Goal: Task Accomplishment & Management: Manage account settings

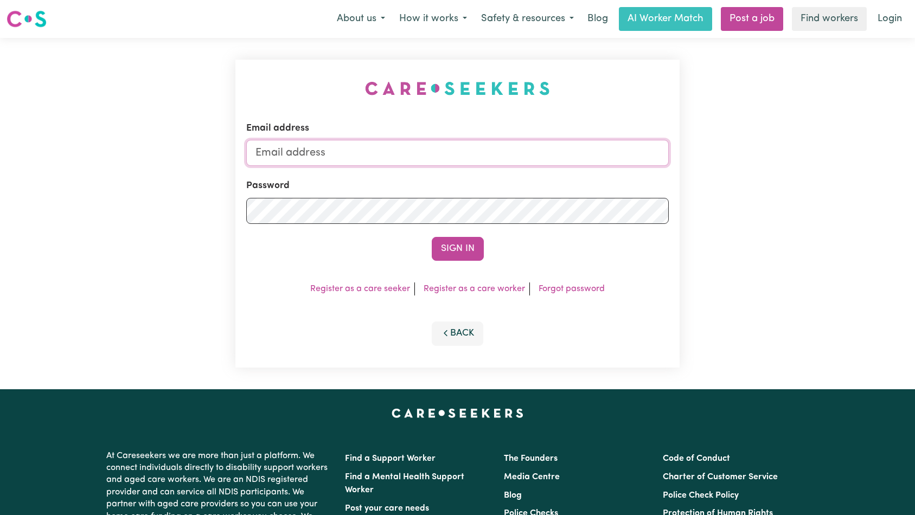
click at [482, 152] on input "Email address" at bounding box center [457, 153] width 423 height 26
type input "[EMAIL_ADDRESS][DOMAIN_NAME]"
drag, startPoint x: 455, startPoint y: 235, endPoint x: 461, endPoint y: 251, distance: 16.3
click at [455, 235] on form "Email address [EMAIL_ADDRESS][DOMAIN_NAME] Password Sign In" at bounding box center [457, 191] width 423 height 139
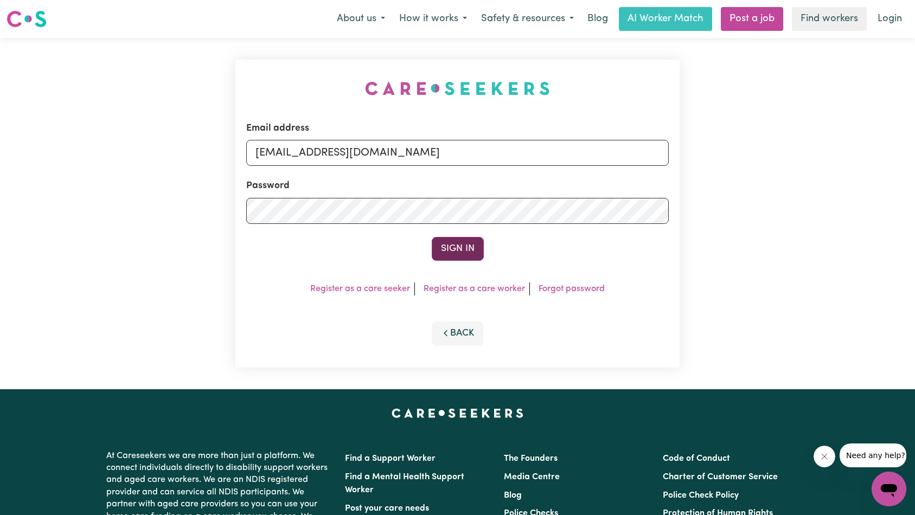
click at [461, 250] on button "Sign In" at bounding box center [458, 249] width 52 height 24
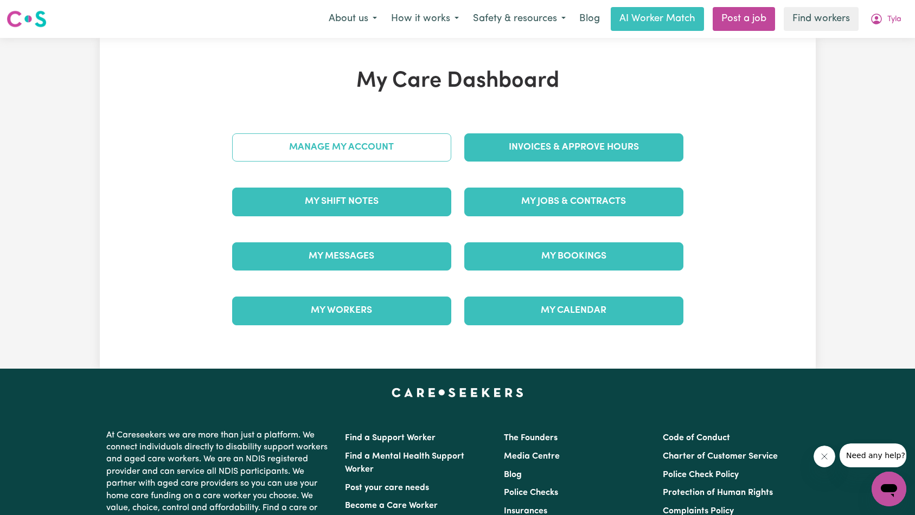
click at [419, 146] on link "Manage My Account" at bounding box center [341, 147] width 219 height 28
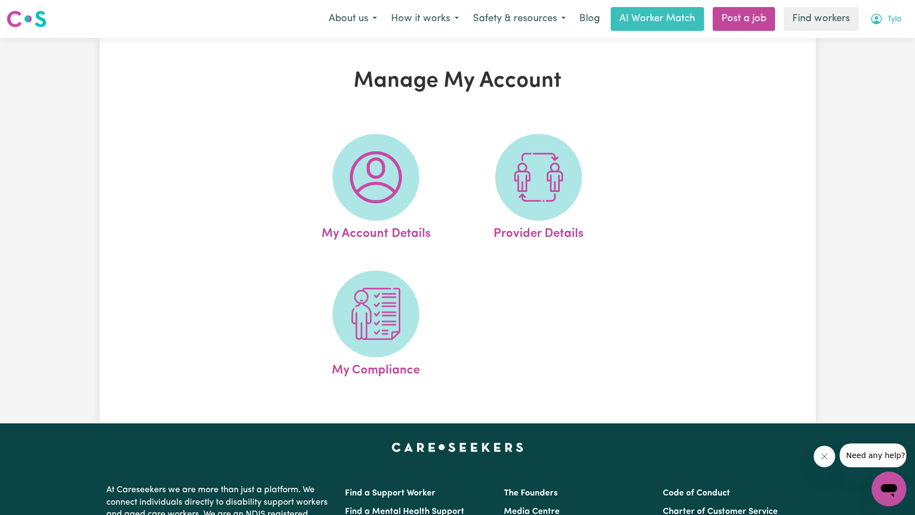
click at [883, 25] on button "Tyla" at bounding box center [886, 19] width 46 height 23
click at [883, 41] on link "My Dashboard" at bounding box center [866, 42] width 86 height 21
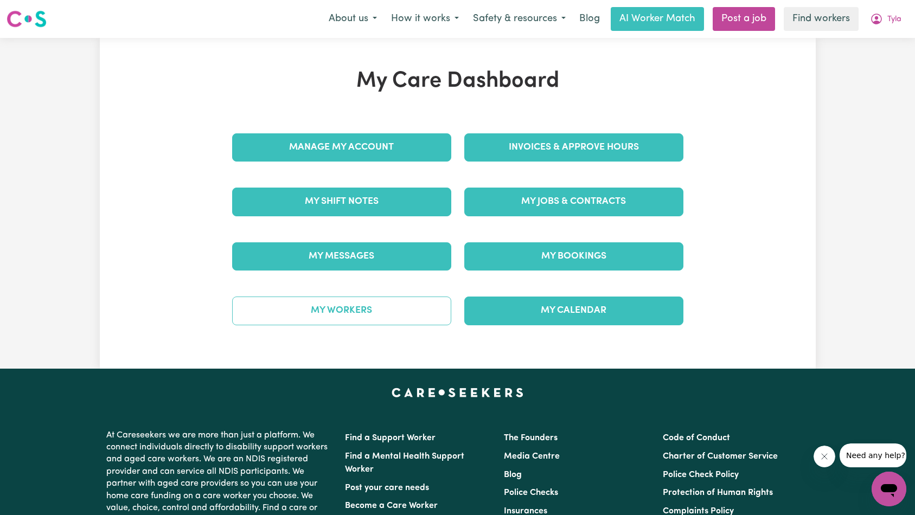
click at [385, 312] on link "My Workers" at bounding box center [341, 311] width 219 height 28
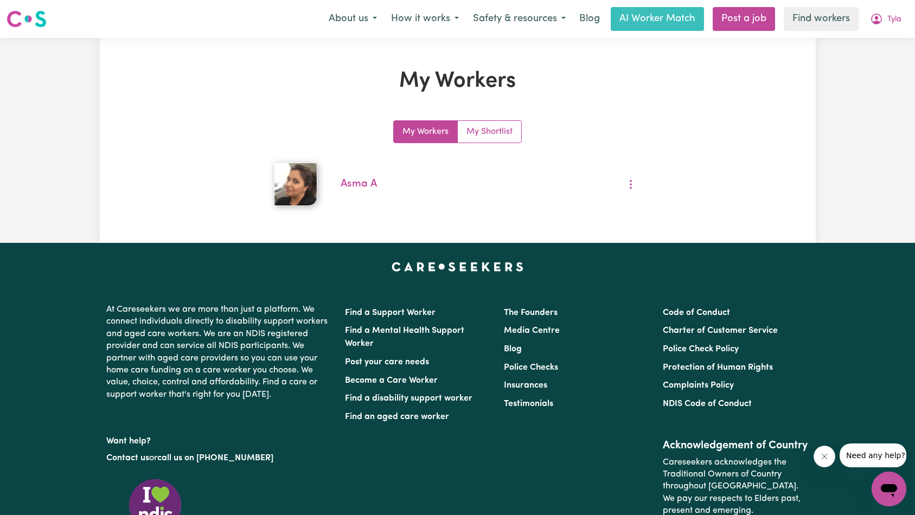
click at [253, 168] on div "My Workers My Shortlist Asma A" at bounding box center [458, 166] width 478 height 92
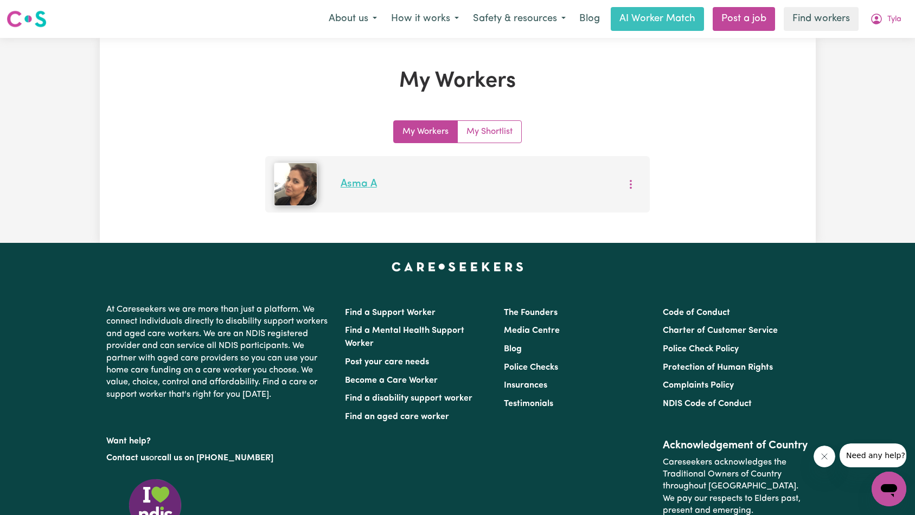
click at [360, 187] on link "Asma A" at bounding box center [359, 184] width 36 height 10
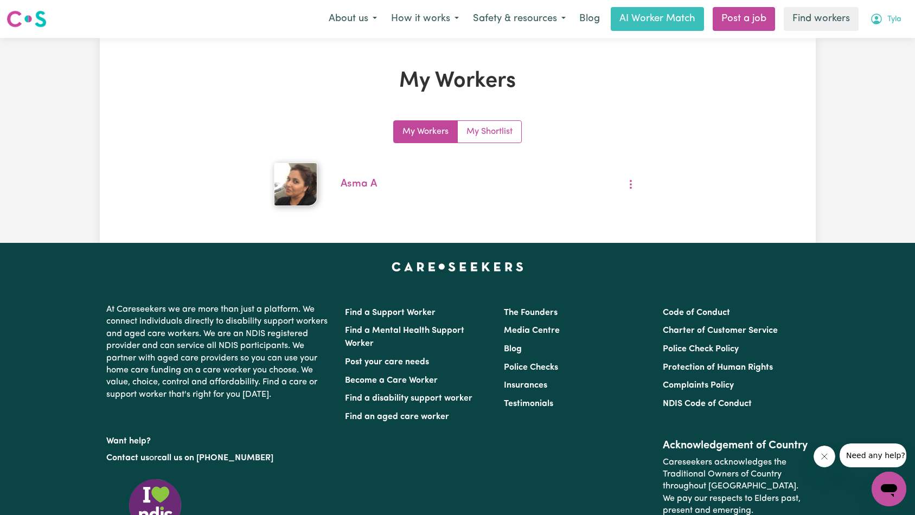
drag, startPoint x: 883, startPoint y: 12, endPoint x: 884, endPoint y: 28, distance: 15.8
click at [883, 12] on button "Tyla" at bounding box center [886, 19] width 46 height 23
click at [877, 61] on link "Logout" at bounding box center [866, 62] width 86 height 21
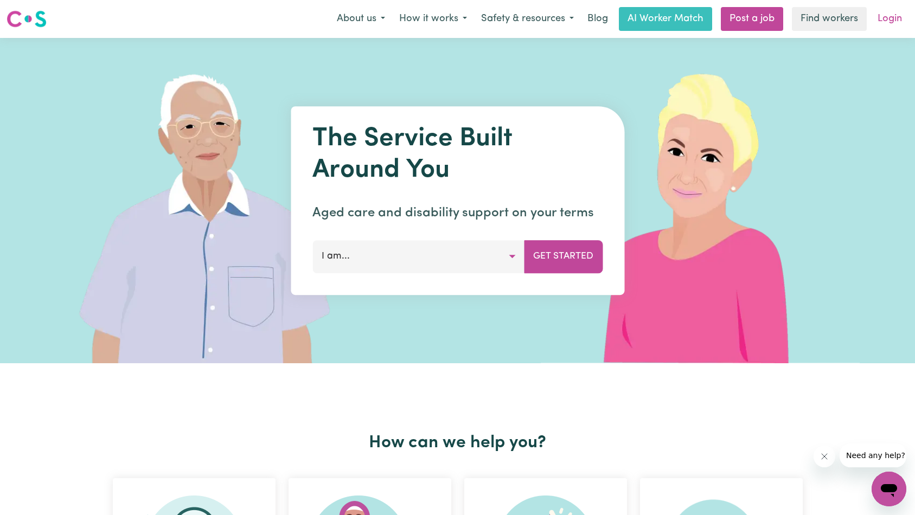
click at [890, 22] on link "Login" at bounding box center [889, 19] width 37 height 24
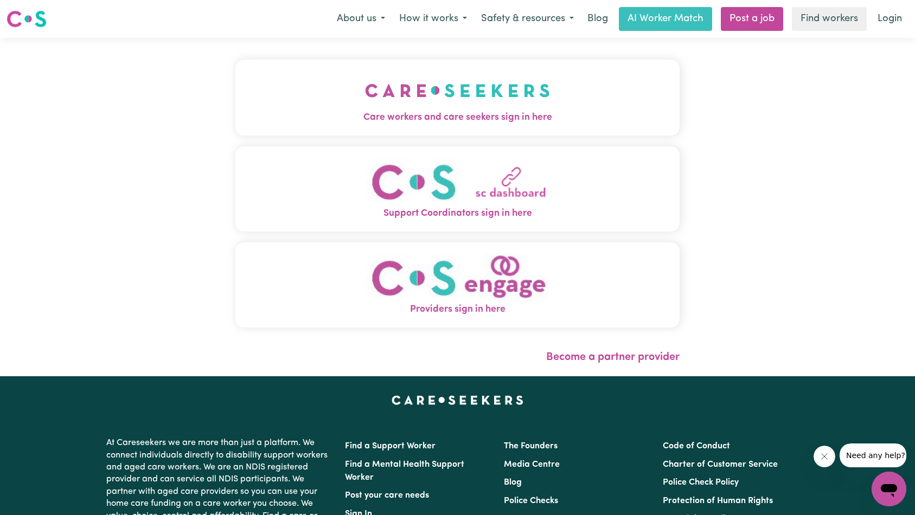
click at [281, 88] on button "Care workers and care seekers sign in here" at bounding box center [457, 98] width 445 height 76
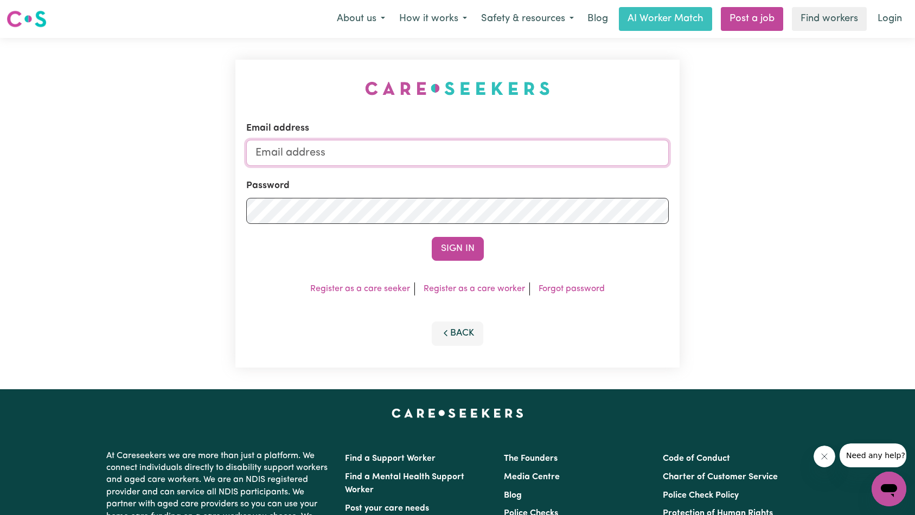
click at [524, 157] on input "Email address" at bounding box center [457, 153] width 423 height 26
type input "superuser~[EMAIL_ADDRESS][DOMAIN_NAME]"
click at [463, 249] on button "Sign In" at bounding box center [458, 249] width 52 height 24
